Goal: Answer question/provide support: Share knowledge or assist other users

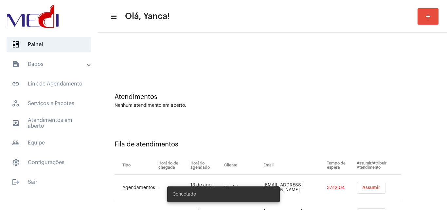
scroll to position [35, 0]
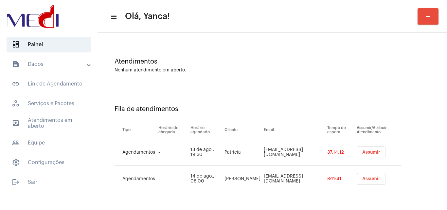
click at [362, 178] on span "Assumir" at bounding box center [371, 178] width 18 height 5
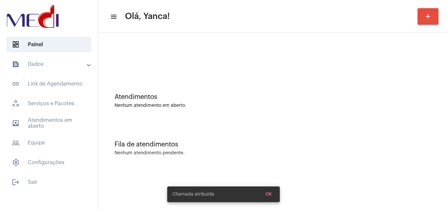
scroll to position [0, 0]
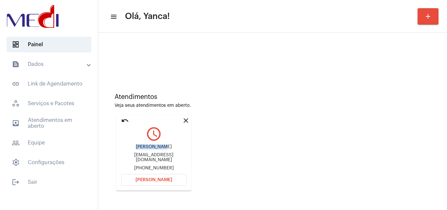
drag, startPoint x: 171, startPoint y: 149, endPoint x: 134, endPoint y: 147, distance: 37.0
click at [134, 148] on div "Amanda Rosa" at bounding box center [153, 146] width 65 height 5
copy div "Amanda Rosa"
click at [166, 182] on button "Abrir Chamada" at bounding box center [153, 180] width 65 height 12
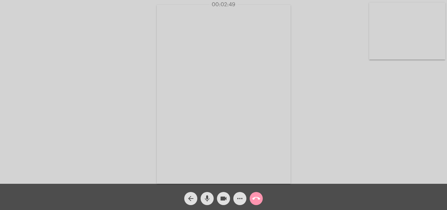
click at [242, 197] on mat-icon "more_horiz" at bounding box center [240, 198] width 8 height 8
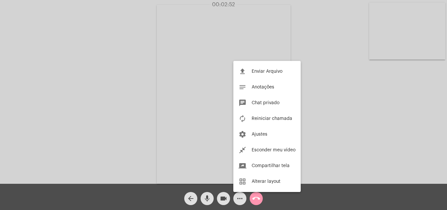
click at [341, 114] on div at bounding box center [223, 105] width 447 height 210
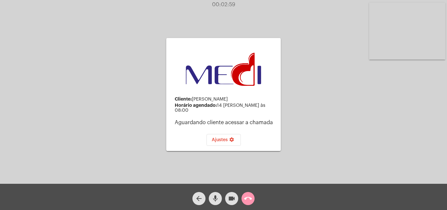
click at [227, 195] on button "videocam" at bounding box center [231, 198] width 13 height 13
click at [227, 194] on button "videocam_off" at bounding box center [231, 198] width 13 height 13
click at [218, 194] on span "mic" at bounding box center [215, 198] width 8 height 13
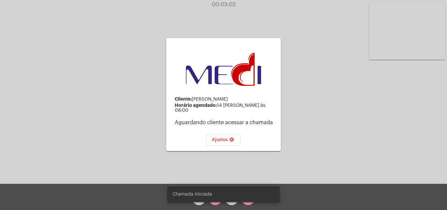
click at [214, 200] on snack-bar-container "Chamada Iniciada" at bounding box center [223, 194] width 113 height 16
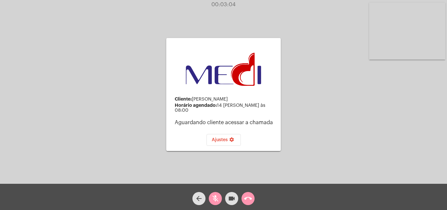
click at [212, 193] on span "mic_off" at bounding box center [215, 198] width 8 height 13
click at [336, 5] on div "00:03:35" at bounding box center [223, 5] width 447 height 6
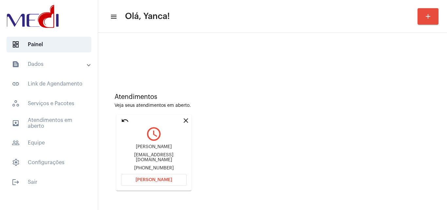
click at [162, 176] on button "[PERSON_NAME]" at bounding box center [153, 180] width 65 height 12
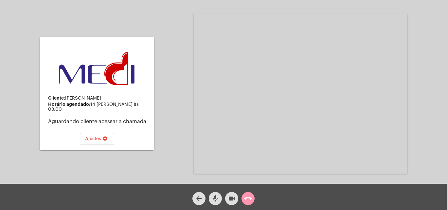
drag, startPoint x: 321, startPoint y: 22, endPoint x: 306, endPoint y: 54, distance: 35.6
click at [306, 54] on video at bounding box center [301, 93] width 214 height 160
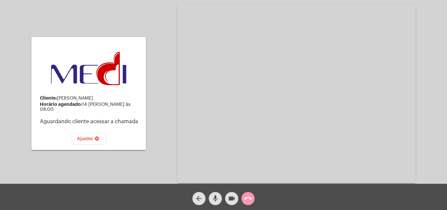
click at [242, 196] on button "call_end" at bounding box center [247, 198] width 13 height 13
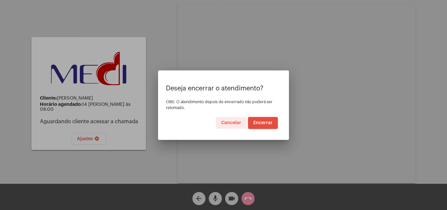
click at [266, 123] on span "Encerrar" at bounding box center [262, 122] width 19 height 5
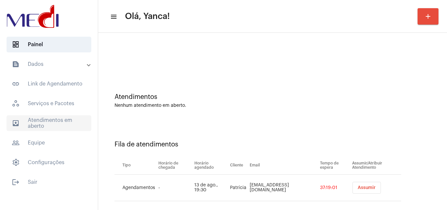
click at [34, 118] on span "outbox_outline Atendimentos em aberto" at bounding box center [49, 123] width 85 height 16
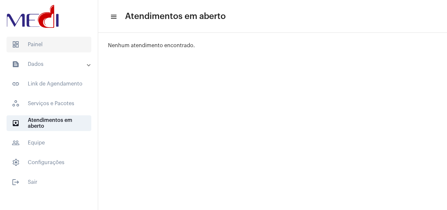
click at [49, 46] on span "dashboard Painel" at bounding box center [49, 45] width 85 height 16
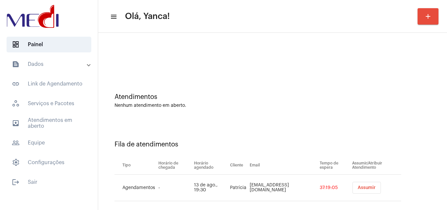
scroll to position [9, 0]
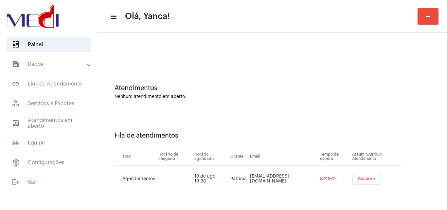
click at [358, 177] on span "Assumir" at bounding box center [367, 178] width 18 height 5
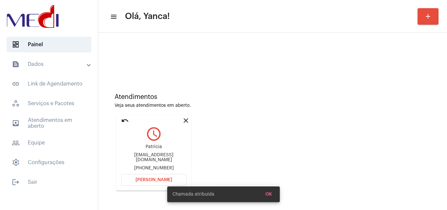
click at [146, 180] on span "[PERSON_NAME]" at bounding box center [153, 179] width 37 height 5
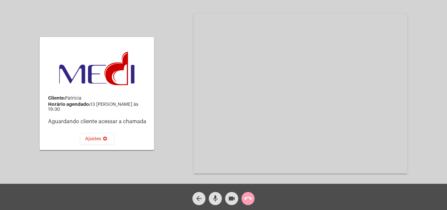
click at [247, 197] on mat-icon "call_end" at bounding box center [248, 198] width 8 height 8
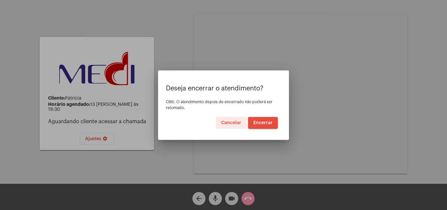
click at [260, 123] on span "Encerrar" at bounding box center [262, 122] width 19 height 5
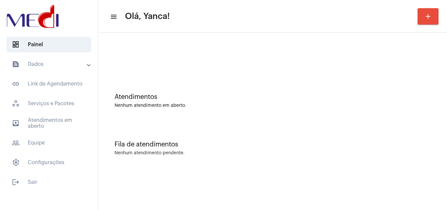
click at [44, 64] on mat-panel-title "text_snippet_outlined Dados" at bounding box center [50, 64] width 76 height 8
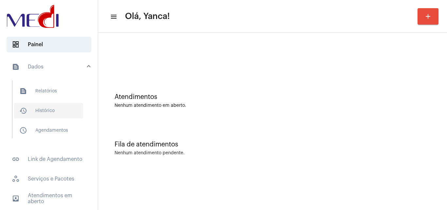
click at [50, 110] on span "history_outlined Histórico" at bounding box center [48, 111] width 69 height 16
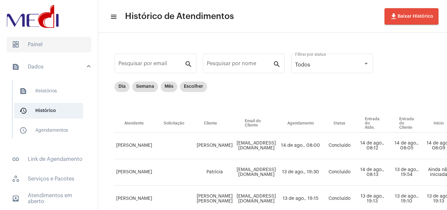
click at [55, 42] on span "dashboard Painel" at bounding box center [49, 45] width 85 height 16
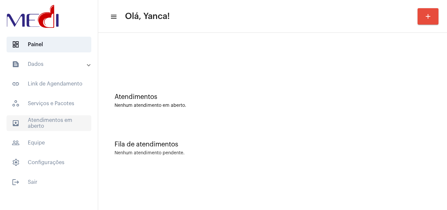
click at [54, 126] on span "outbox_outline Atendimentos em aberto" at bounding box center [49, 123] width 85 height 16
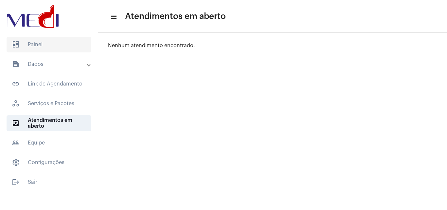
click at [45, 50] on span "dashboard Painel" at bounding box center [49, 45] width 85 height 16
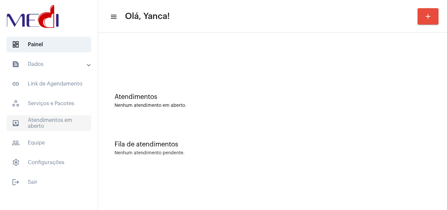
click at [37, 120] on span "outbox_outline Atendimentos em aberto" at bounding box center [49, 123] width 85 height 16
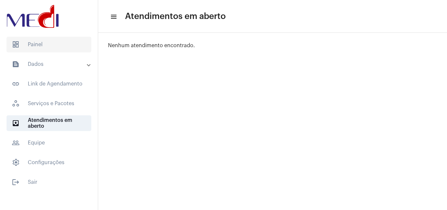
click at [54, 47] on span "dashboard Painel" at bounding box center [49, 45] width 85 height 16
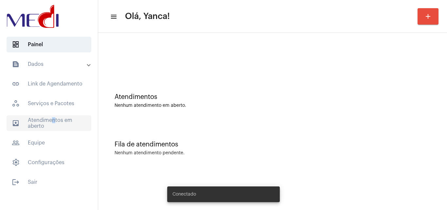
click at [50, 118] on span "outbox_outline Atendimentos em aberto" at bounding box center [49, 123] width 85 height 16
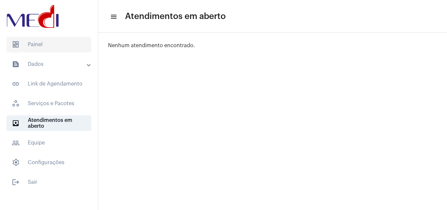
click at [51, 41] on span "dashboard Painel" at bounding box center [49, 45] width 85 height 16
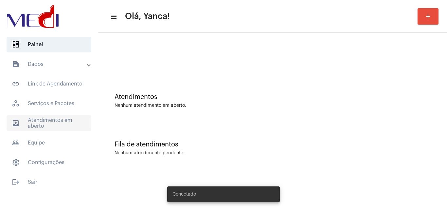
click at [44, 124] on span "outbox_outline Atendimentos em aberto" at bounding box center [49, 123] width 85 height 16
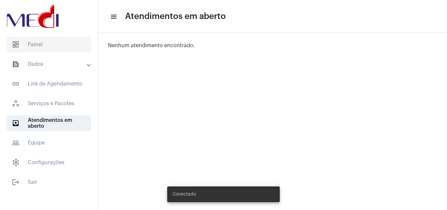
click at [47, 50] on span "dashboard Painel" at bounding box center [49, 45] width 85 height 16
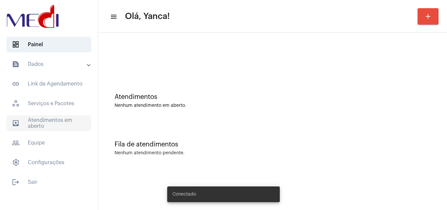
click at [47, 121] on span "outbox_outline Atendimentos em aberto" at bounding box center [49, 123] width 85 height 16
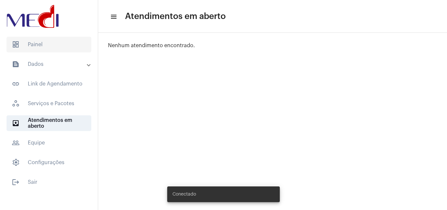
click at [64, 47] on span "dashboard Painel" at bounding box center [49, 45] width 85 height 16
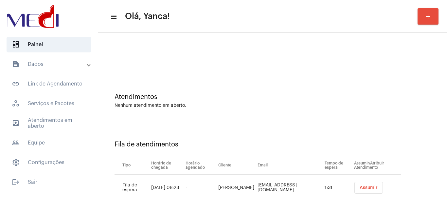
scroll to position [9, 0]
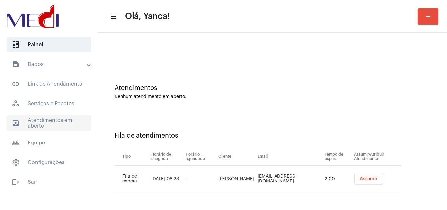
click at [47, 127] on span "outbox_outline Atendimentos em aberto" at bounding box center [49, 123] width 85 height 16
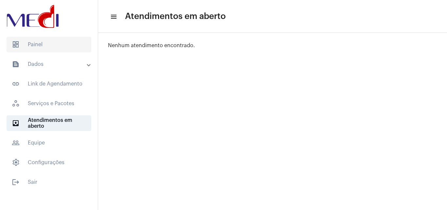
click at [56, 42] on span "dashboard Painel" at bounding box center [49, 45] width 85 height 16
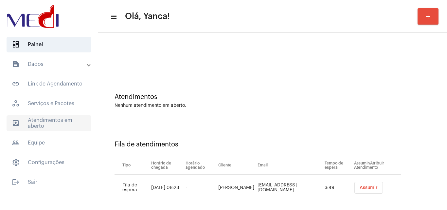
click at [47, 121] on span "outbox_outline Atendimentos em aberto" at bounding box center [49, 123] width 85 height 16
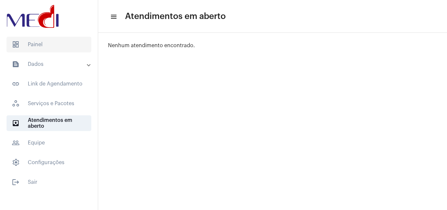
click at [34, 46] on span "dashboard Painel" at bounding box center [49, 45] width 85 height 16
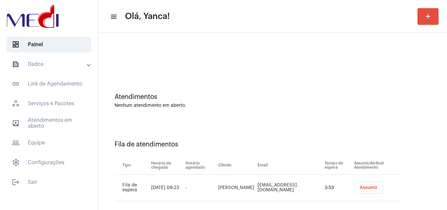
scroll to position [9, 0]
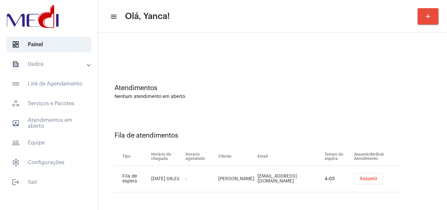
drag, startPoint x: 233, startPoint y: 182, endPoint x: 194, endPoint y: 174, distance: 39.7
click at [194, 174] on tr "Fila de espera [DATE] 08:23 - [PERSON_NAME] [EMAIL_ADDRESS][DOMAIN_NAME] 4:05 A…" at bounding box center [258, 179] width 287 height 27
copy tr "[PERSON_NAME]"
click at [369, 180] on span "Assumir" at bounding box center [369, 178] width 18 height 5
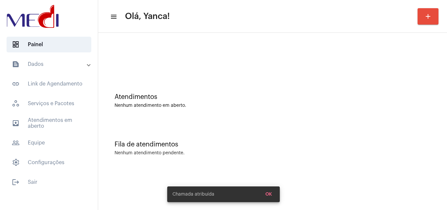
scroll to position [0, 0]
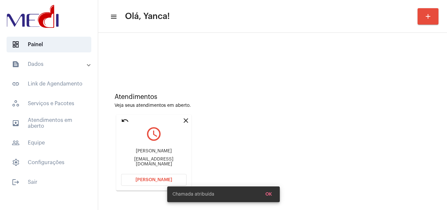
click at [148, 177] on button "[PERSON_NAME]" at bounding box center [153, 180] width 65 height 12
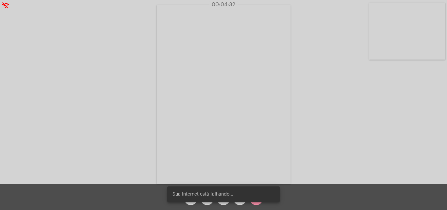
click at [8, 5] on div "00:04:32" at bounding box center [223, 5] width 447 height 6
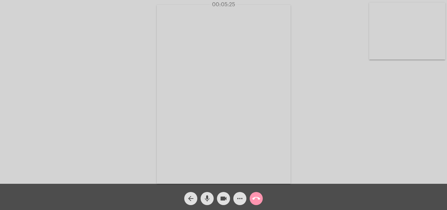
click at [258, 197] on mat-icon "call_end" at bounding box center [256, 198] width 8 height 8
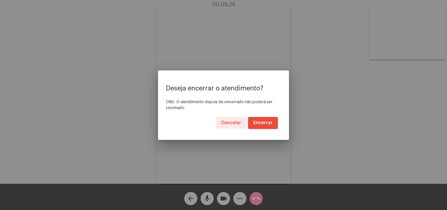
click at [256, 122] on span "Encerrar" at bounding box center [262, 122] width 19 height 5
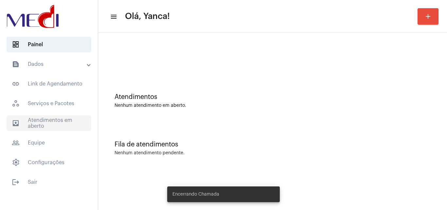
click at [62, 122] on span "outbox_outline Atendimentos em aberto" at bounding box center [49, 123] width 85 height 16
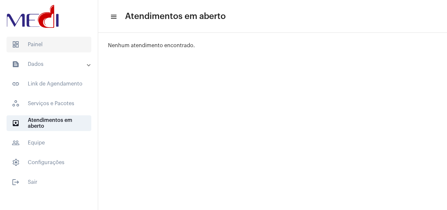
click at [65, 45] on span "dashboard Painel" at bounding box center [49, 45] width 85 height 16
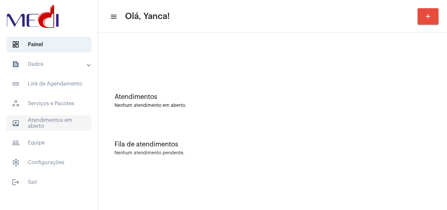
click at [50, 120] on span "outbox_outline Atendimentos em aberto" at bounding box center [49, 123] width 85 height 16
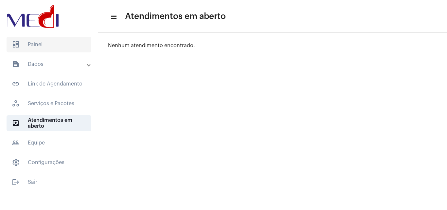
click at [43, 43] on span "dashboard Painel" at bounding box center [49, 45] width 85 height 16
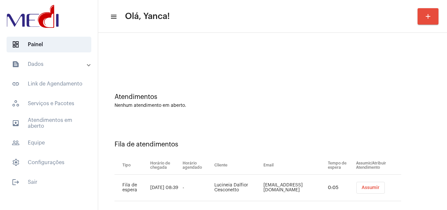
scroll to position [9, 0]
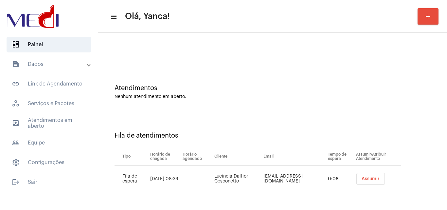
click at [368, 178] on span "Assumir" at bounding box center [371, 178] width 18 height 5
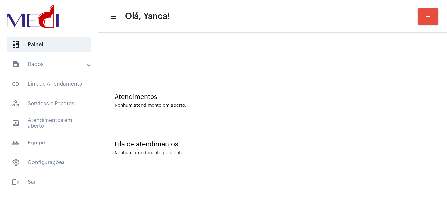
scroll to position [0, 0]
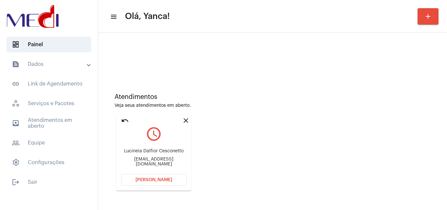
click at [147, 177] on button "Abrir Chamada" at bounding box center [153, 180] width 65 height 12
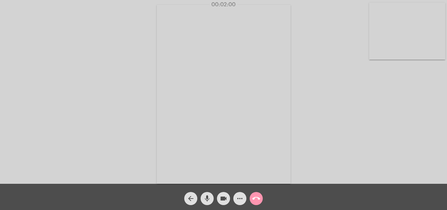
click at [383, 152] on div "Acessando Câmera e Microfone..." at bounding box center [224, 94] width 446 height 184
click at [331, 136] on div "Acessando Câmera e Microfone..." at bounding box center [224, 94] width 446 height 184
click at [320, 71] on div "Acessando Câmera e Microfone..." at bounding box center [224, 94] width 446 height 184
click at [240, 200] on mat-icon "more_horiz" at bounding box center [240, 198] width 8 height 8
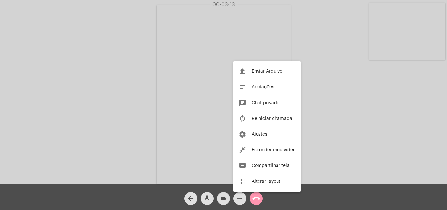
click at [316, 113] on div at bounding box center [223, 105] width 447 height 210
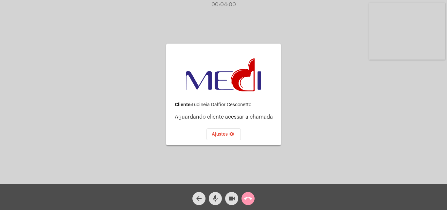
click at [311, 106] on div "Cliente: Lucineia Dalfior Cesconetto Aguardando cliente acessar a chamada Ajust…" at bounding box center [224, 94] width 446 height 184
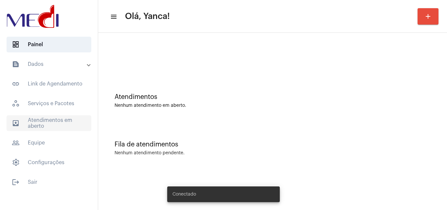
click at [62, 118] on span "outbox_outline Atendimentos em aberto" at bounding box center [49, 123] width 85 height 16
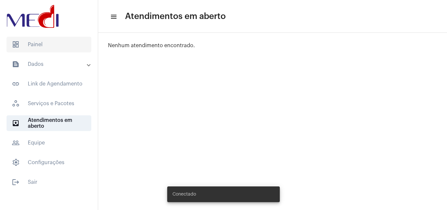
click at [57, 45] on span "dashboard Painel" at bounding box center [49, 45] width 85 height 16
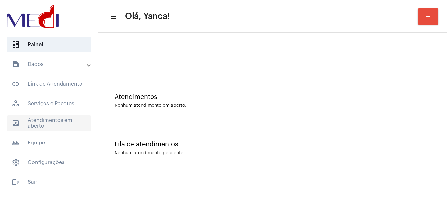
click at [54, 117] on span "outbox_outline Atendimentos em aberto" at bounding box center [49, 123] width 85 height 16
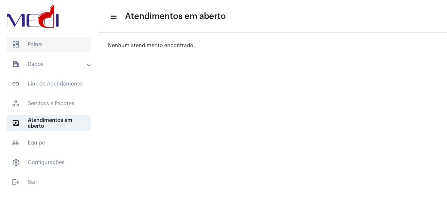
click at [73, 50] on span "dashboard Painel" at bounding box center [49, 45] width 85 height 16
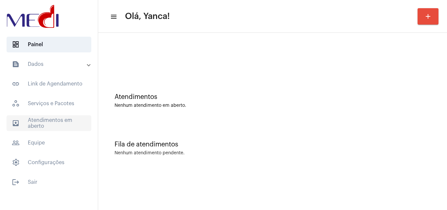
click at [70, 121] on span "outbox_outline Atendimentos em aberto" at bounding box center [49, 123] width 85 height 16
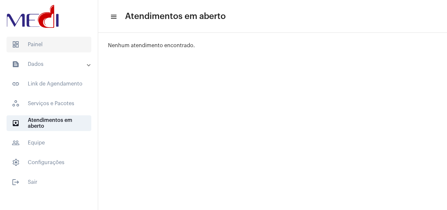
click at [42, 43] on span "dashboard Painel" at bounding box center [49, 45] width 85 height 16
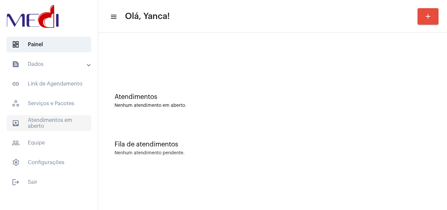
click at [50, 120] on span "outbox_outline Atendimentos em aberto" at bounding box center [49, 123] width 85 height 16
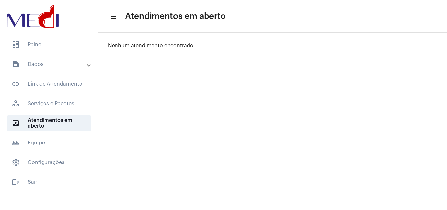
click at [54, 51] on span "dashboard Painel" at bounding box center [49, 45] width 85 height 16
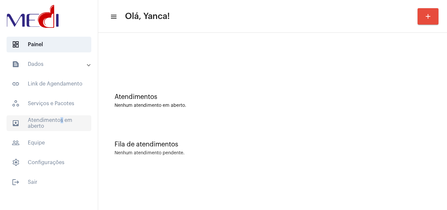
click at [58, 120] on span "outbox_outline Atendimentos em aberto" at bounding box center [49, 123] width 85 height 16
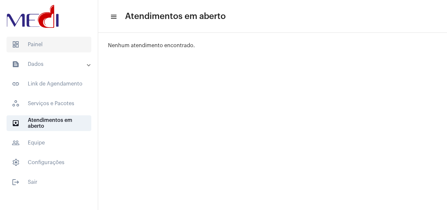
click at [30, 44] on span "dashboard Painel" at bounding box center [49, 45] width 85 height 16
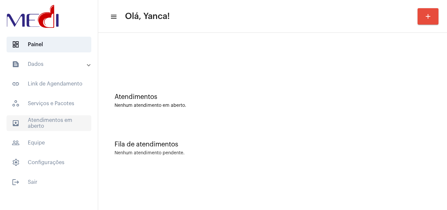
click at [54, 122] on span "outbox_outline Atendimentos em aberto" at bounding box center [49, 123] width 85 height 16
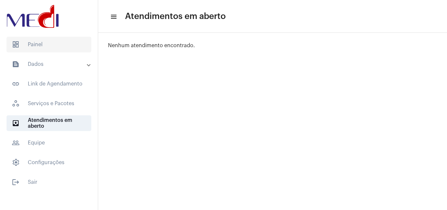
click at [56, 51] on span "dashboard Painel" at bounding box center [49, 45] width 85 height 16
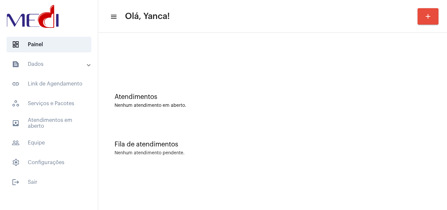
click at [296, 134] on div "Fila de atendimentos Nenhum atendimento pendente." at bounding box center [272, 144] width 342 height 47
click at [62, 129] on span "outbox_outline Atendimentos em aberto" at bounding box center [49, 123] width 85 height 16
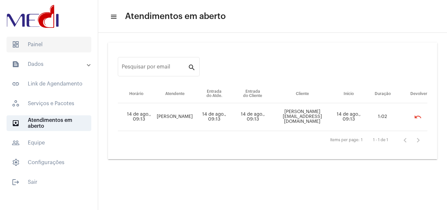
click at [49, 46] on span "dashboard Painel" at bounding box center [49, 45] width 85 height 16
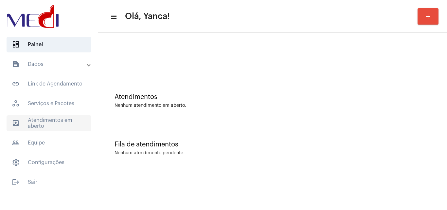
click at [50, 122] on span "outbox_outline Atendimentos em aberto" at bounding box center [49, 123] width 85 height 16
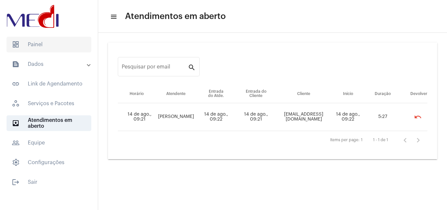
click at [57, 41] on span "dashboard Painel" at bounding box center [49, 45] width 85 height 16
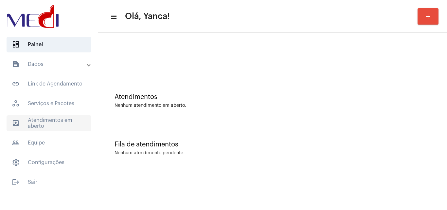
click at [50, 129] on span "outbox_outline Atendimentos em aberto" at bounding box center [49, 123] width 85 height 16
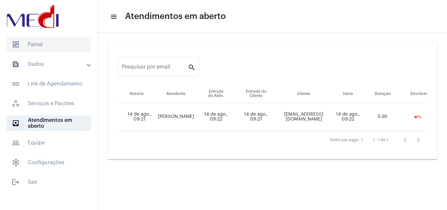
click at [54, 45] on span "dashboard Painel" at bounding box center [49, 45] width 85 height 16
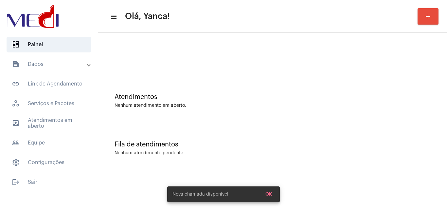
click at [60, 63] on mat-panel-title "text_snippet_outlined Dados" at bounding box center [50, 64] width 76 height 8
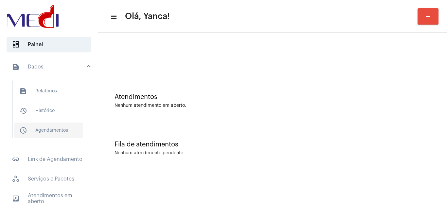
click at [59, 131] on span "schedule_outlined Agendamentos" at bounding box center [48, 130] width 69 height 16
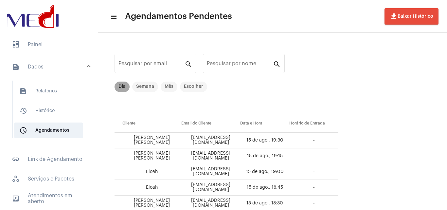
click at [126, 85] on mat-chip "Dia" at bounding box center [122, 86] width 15 height 10
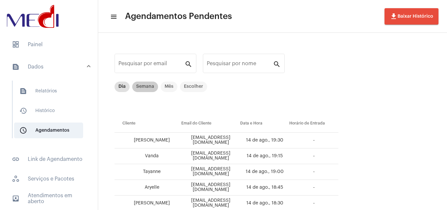
click at [143, 87] on mat-chip "Semana" at bounding box center [145, 86] width 26 height 10
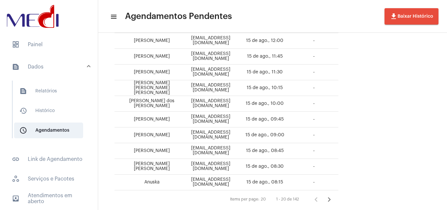
scroll to position [259, 0]
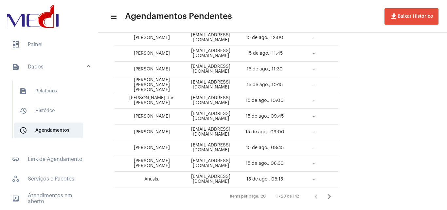
click at [334, 194] on icon "Próxima página" at bounding box center [329, 196] width 9 height 9
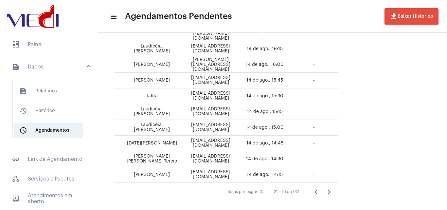
scroll to position [272, 0]
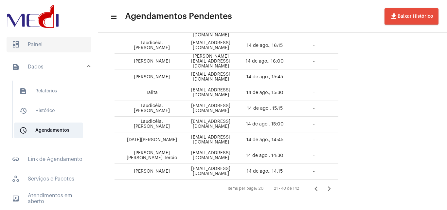
click at [43, 44] on span "dashboard Painel" at bounding box center [49, 45] width 85 height 16
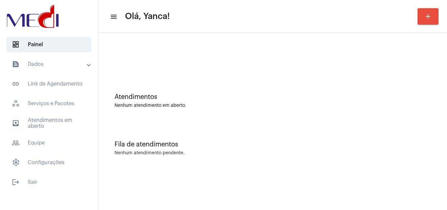
drag, startPoint x: 401, startPoint y: 82, endPoint x: 383, endPoint y: 80, distance: 18.8
click at [401, 82] on div "Atendimentos Nenhum atendimento em aberto." at bounding box center [272, 97] width 342 height 47
click at [57, 131] on mat-accordion "text_snippet_outlined Dados text_snippet_outlined Relatórios history_outlined H…" at bounding box center [49, 113] width 98 height 114
click at [57, 127] on span "outbox_outline Atendimentos em aberto" at bounding box center [49, 123] width 85 height 16
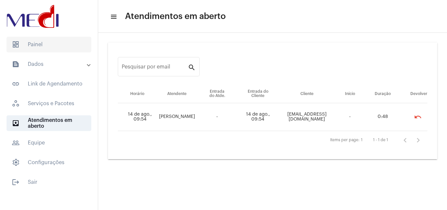
click at [64, 42] on span "dashboard Painel" at bounding box center [49, 45] width 85 height 16
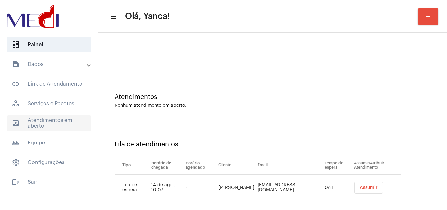
click at [50, 120] on span "outbox_outline Atendimentos em aberto" at bounding box center [49, 123] width 85 height 16
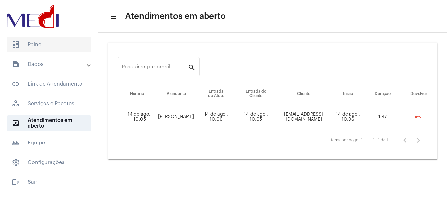
click at [59, 47] on span "dashboard Painel" at bounding box center [49, 45] width 85 height 16
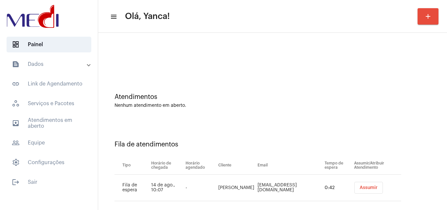
drag, startPoint x: 70, startPoint y: 60, endPoint x: 68, endPoint y: 63, distance: 4.3
click at [69, 61] on mat-expansion-panel-header "text_snippet_outlined Dados" at bounding box center [51, 64] width 94 height 16
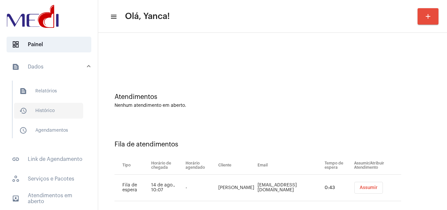
click at [47, 115] on span "history_outlined Histórico" at bounding box center [48, 111] width 69 height 16
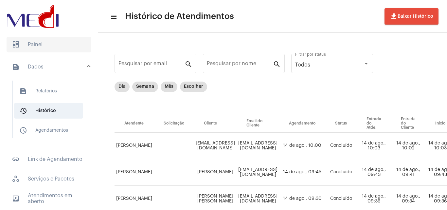
click at [48, 49] on span "dashboard Painel" at bounding box center [49, 45] width 85 height 16
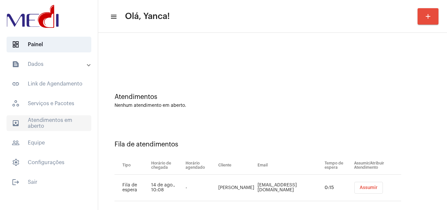
click at [48, 121] on span "outbox_outline Atendimentos em aberto" at bounding box center [49, 123] width 85 height 16
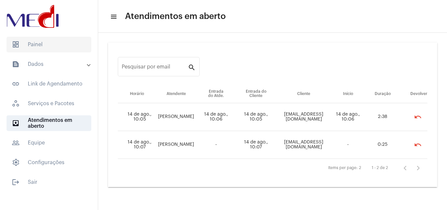
click at [62, 42] on span "dashboard Painel" at bounding box center [49, 45] width 85 height 16
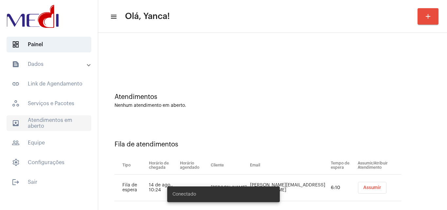
click at [55, 119] on span "outbox_outline Atendimentos em aberto" at bounding box center [49, 123] width 85 height 16
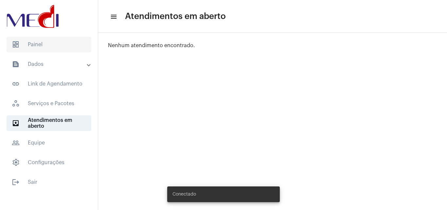
click at [51, 40] on span "dashboard Painel" at bounding box center [49, 45] width 85 height 16
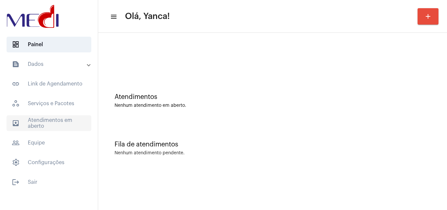
click at [66, 123] on span "outbox_outline Atendimentos em aberto" at bounding box center [49, 123] width 85 height 16
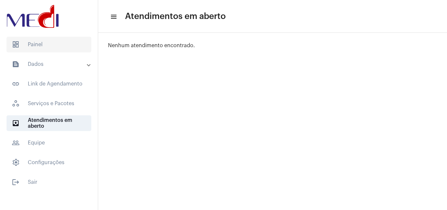
click at [59, 49] on span "dashboard Painel" at bounding box center [49, 45] width 85 height 16
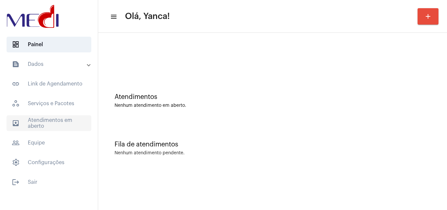
click at [41, 121] on span "outbox_outline Atendimentos em aberto" at bounding box center [49, 123] width 85 height 16
